Goal: Task Accomplishment & Management: Manage account settings

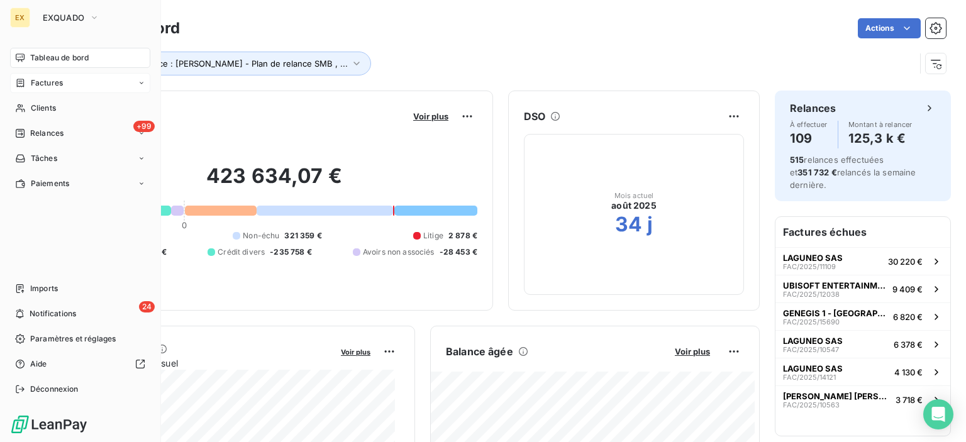
click at [24, 87] on icon at bounding box center [20, 83] width 11 height 10
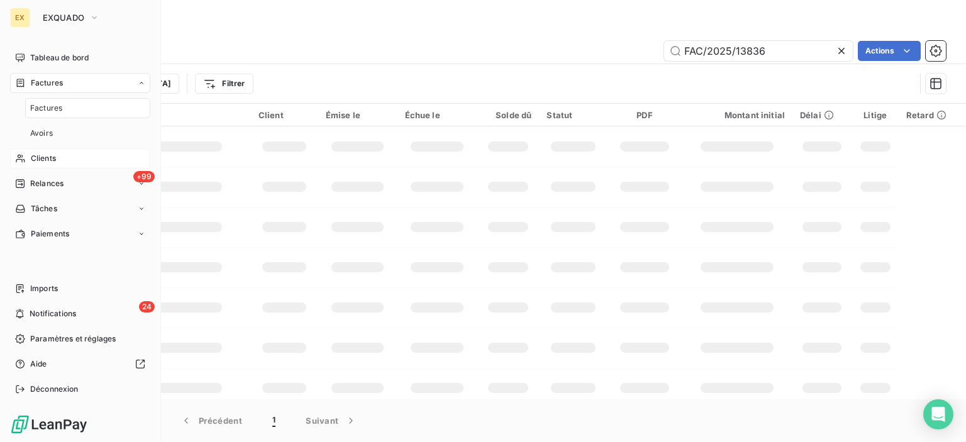
click at [37, 150] on div "Clients" at bounding box center [80, 158] width 140 height 20
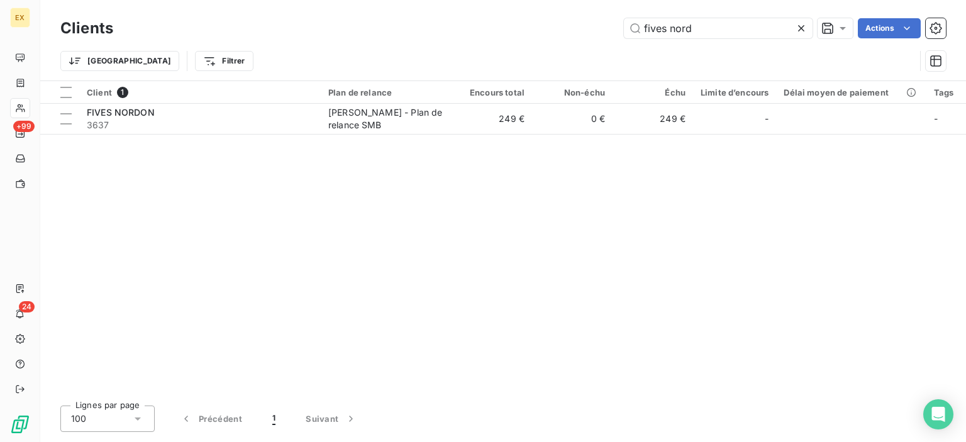
drag, startPoint x: 704, startPoint y: 23, endPoint x: 567, endPoint y: 19, distance: 137.8
click at [567, 19] on div "fives nord Actions" at bounding box center [537, 28] width 818 height 20
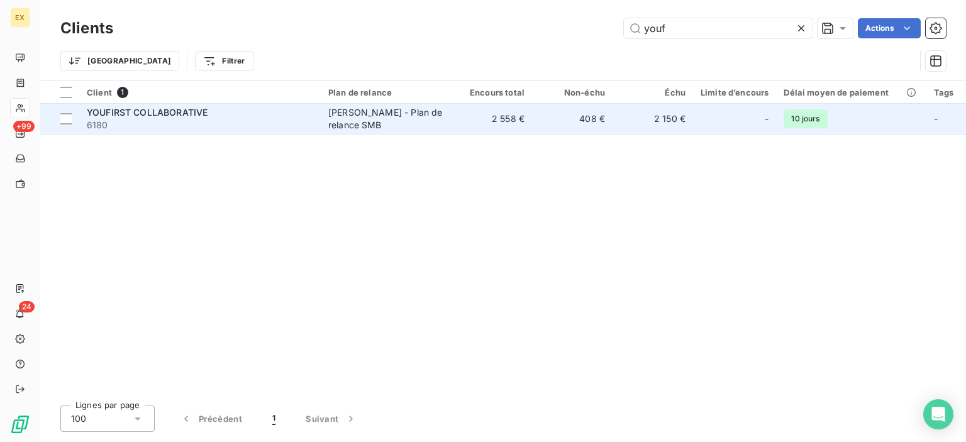
type input "youf"
click at [247, 114] on div "YOUFIRST COLLABORATIVE" at bounding box center [200, 112] width 226 height 13
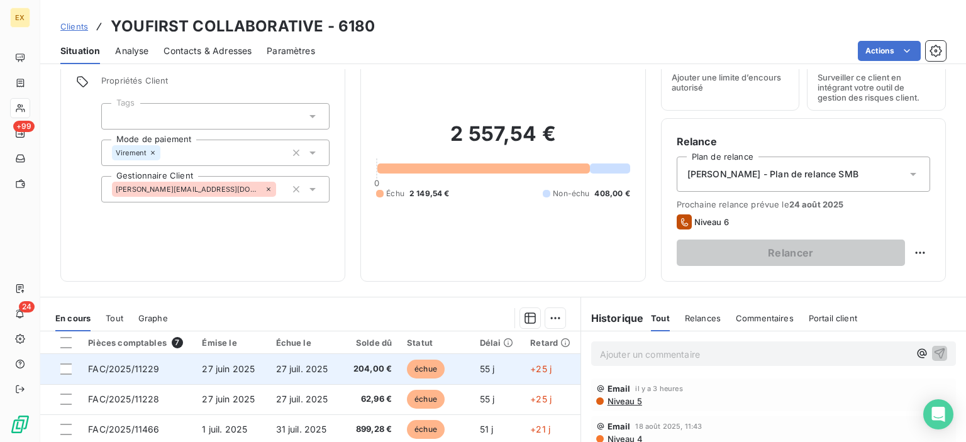
scroll to position [126, 0]
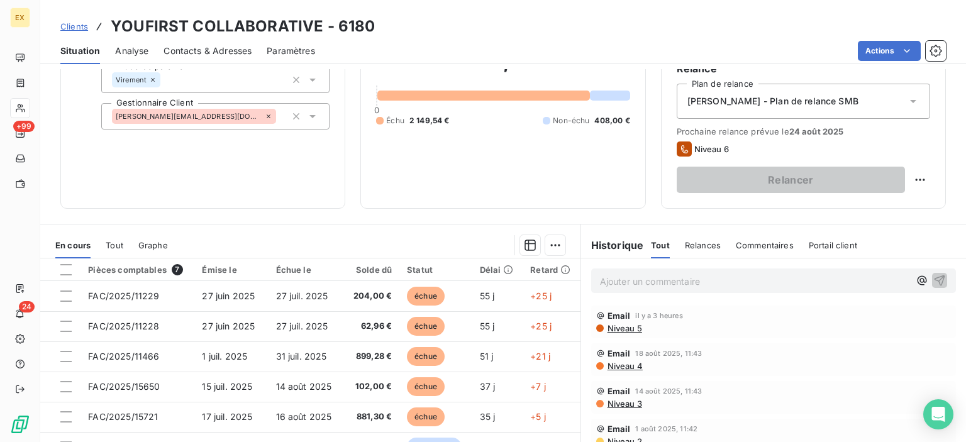
click at [645, 280] on p "Ajouter un commentaire ﻿" at bounding box center [754, 282] width 309 height 16
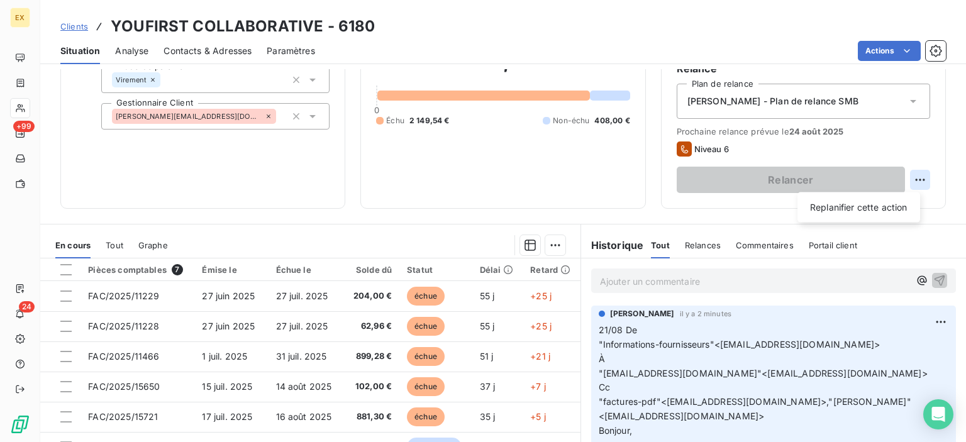
click at [914, 177] on html "EX +99 24 Clients YOUFIRST COLLABORATIVE - 6180 Situation Analyse Contacts & Ad…" at bounding box center [483, 221] width 966 height 442
click at [828, 214] on div "Replanifier cette action" at bounding box center [858, 207] width 113 height 20
select select "7"
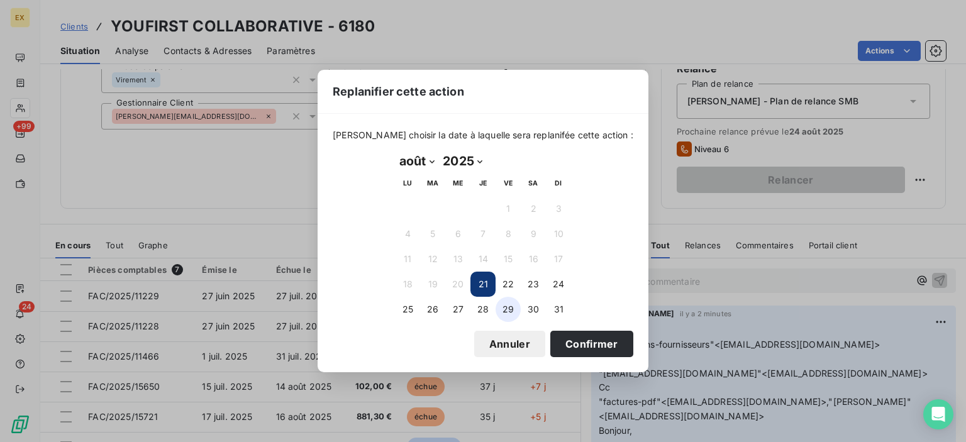
click at [510, 307] on button "29" at bounding box center [508, 309] width 25 height 25
click at [553, 345] on button "Confirmer" at bounding box center [591, 344] width 83 height 26
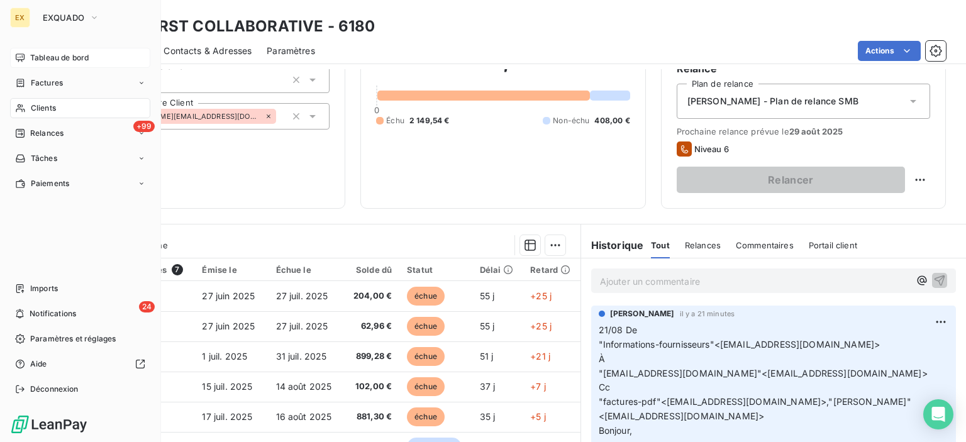
click at [18, 55] on icon at bounding box center [20, 58] width 10 height 10
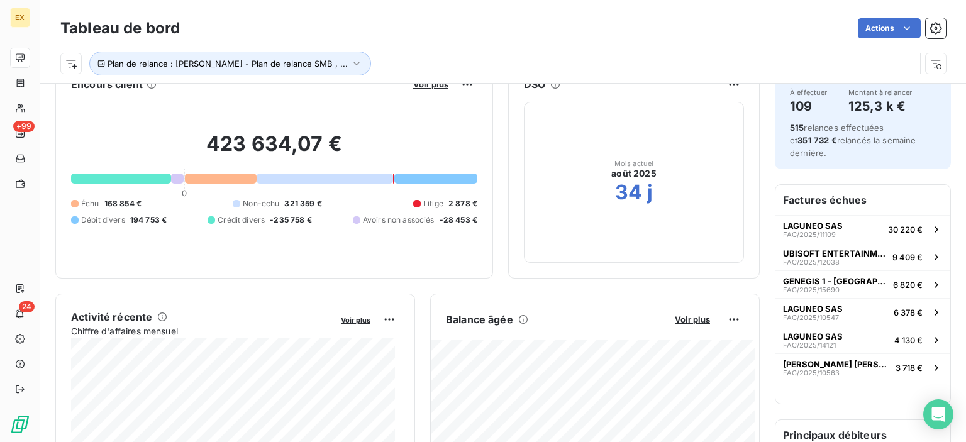
scroll to position [63, 0]
